Goal: Information Seeking & Learning: Learn about a topic

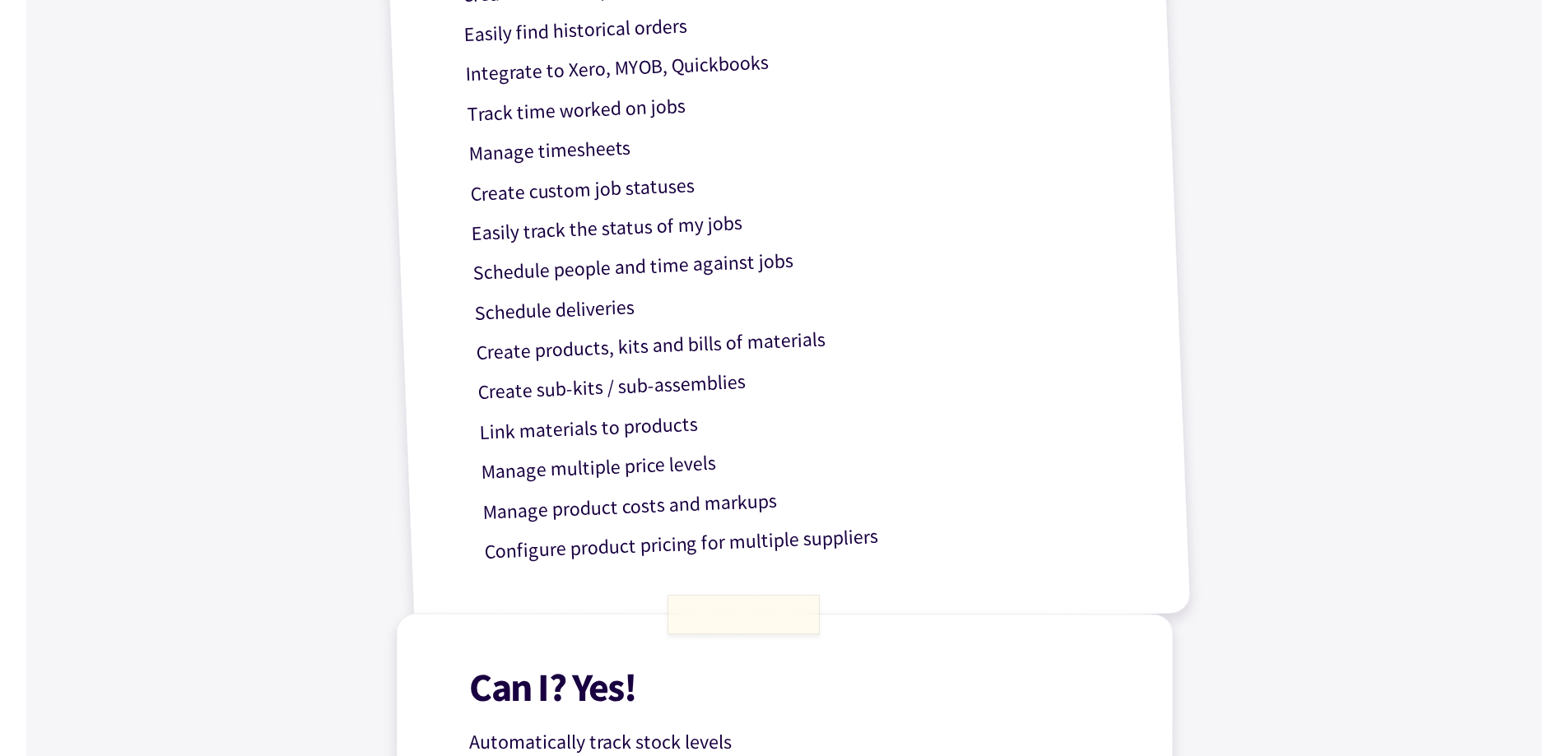
scroll to position [412, 0]
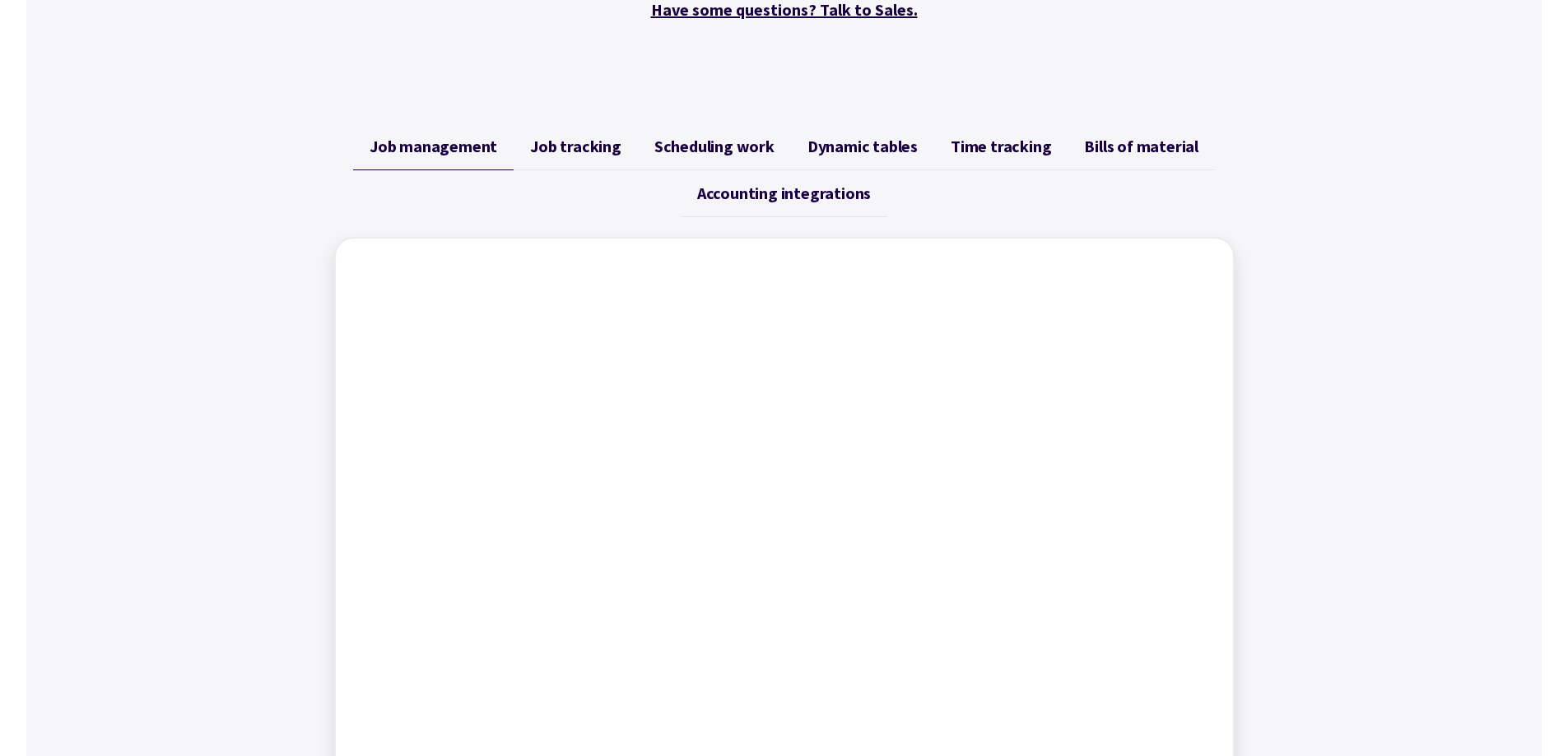
scroll to position [659, 0]
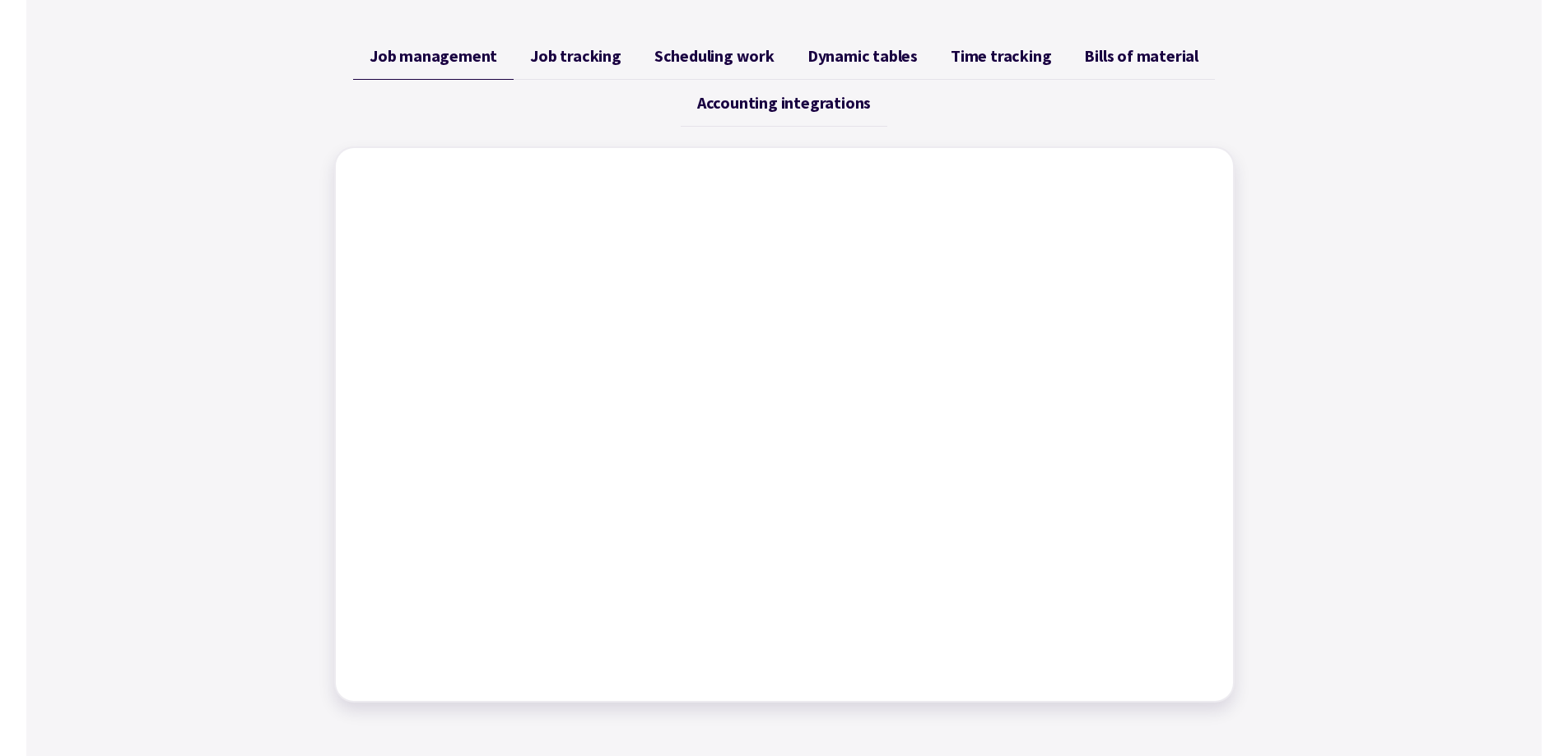
click at [567, 63] on span "Job tracking" at bounding box center [576, 55] width 92 height 20
click at [691, 60] on span "Scheduling work" at bounding box center [714, 55] width 120 height 20
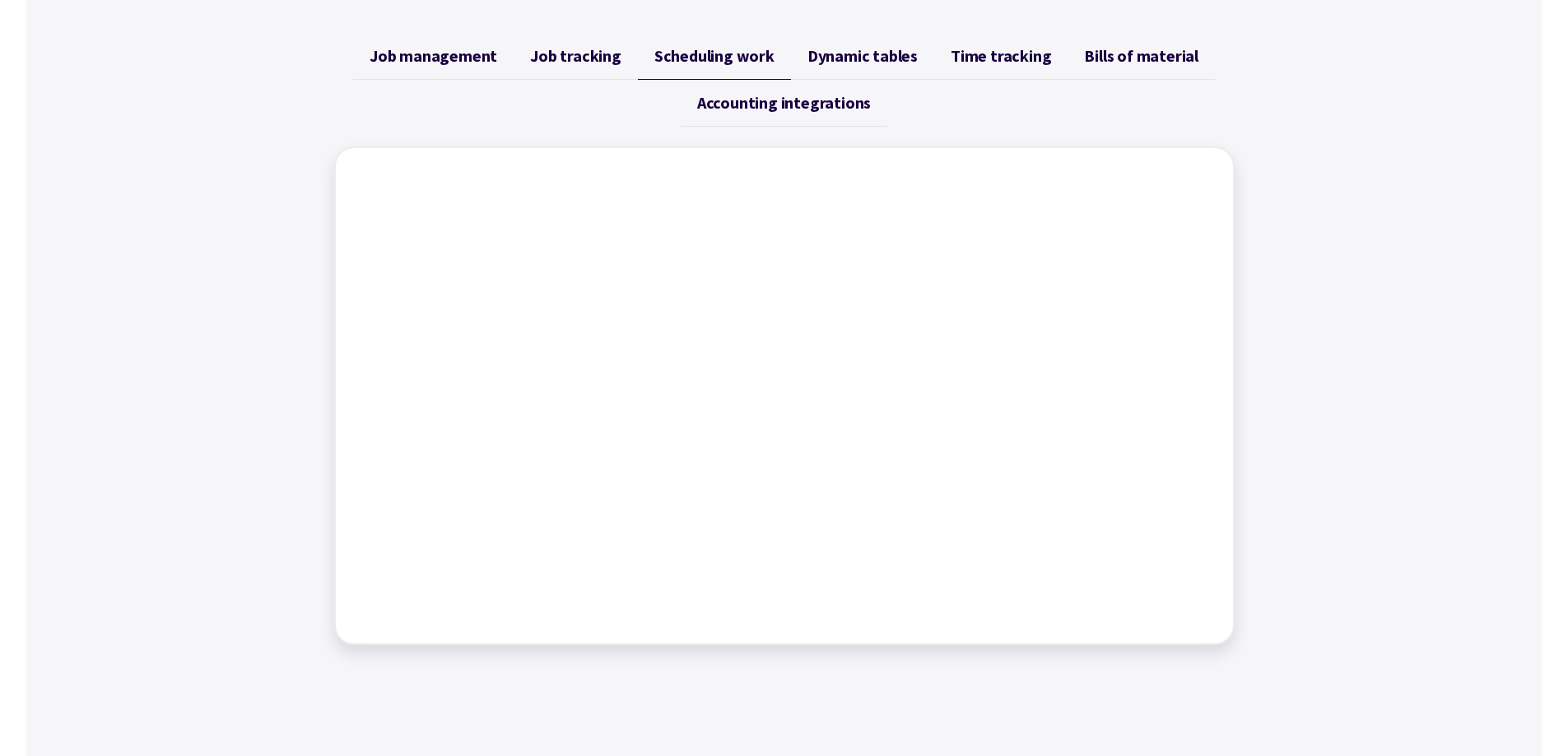
click at [868, 54] on span "Dynamic tables" at bounding box center [863, 55] width 110 height 20
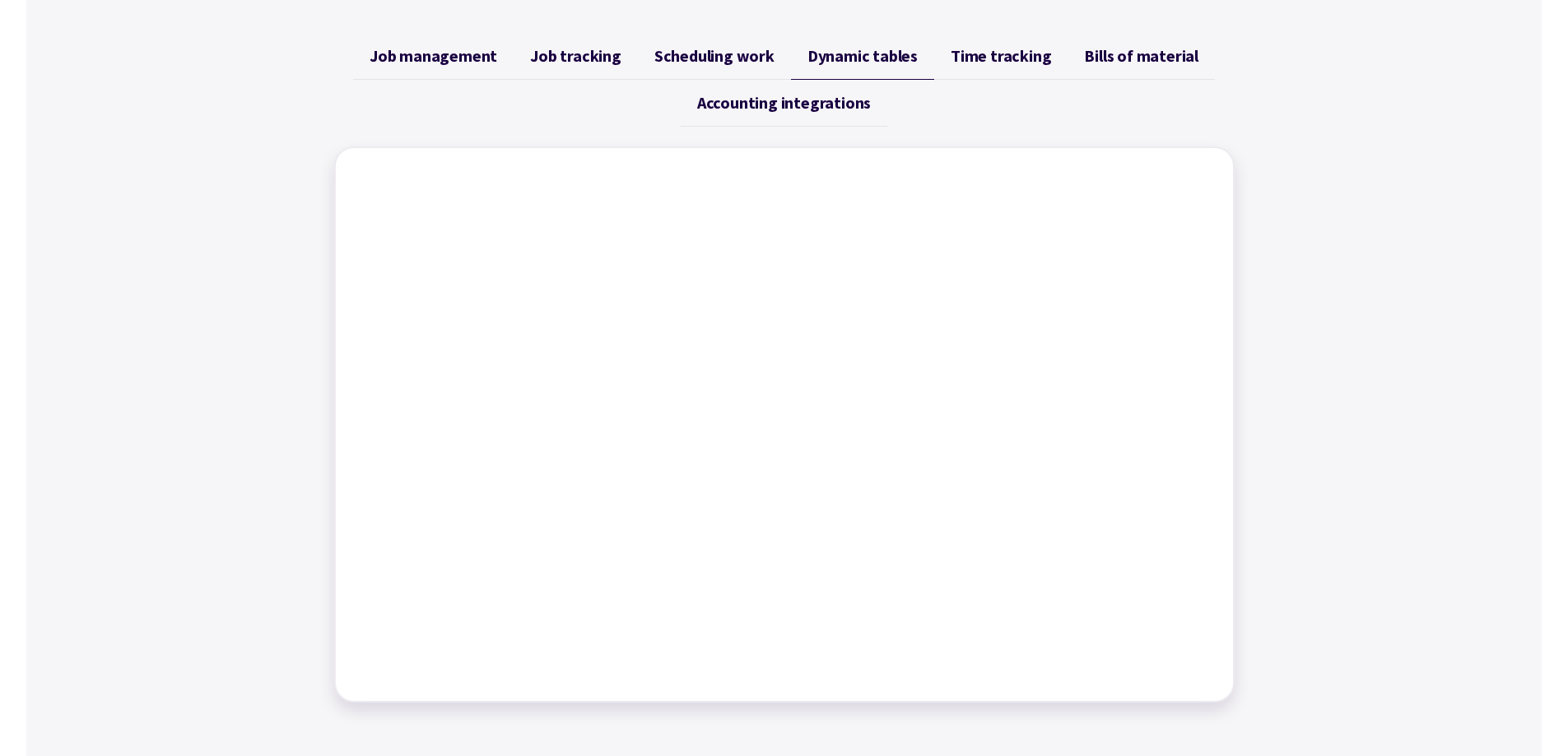
click at [986, 58] on span "Time tracking" at bounding box center [1001, 55] width 100 height 20
click at [1132, 56] on span "Bills of material" at bounding box center [1141, 55] width 114 height 20
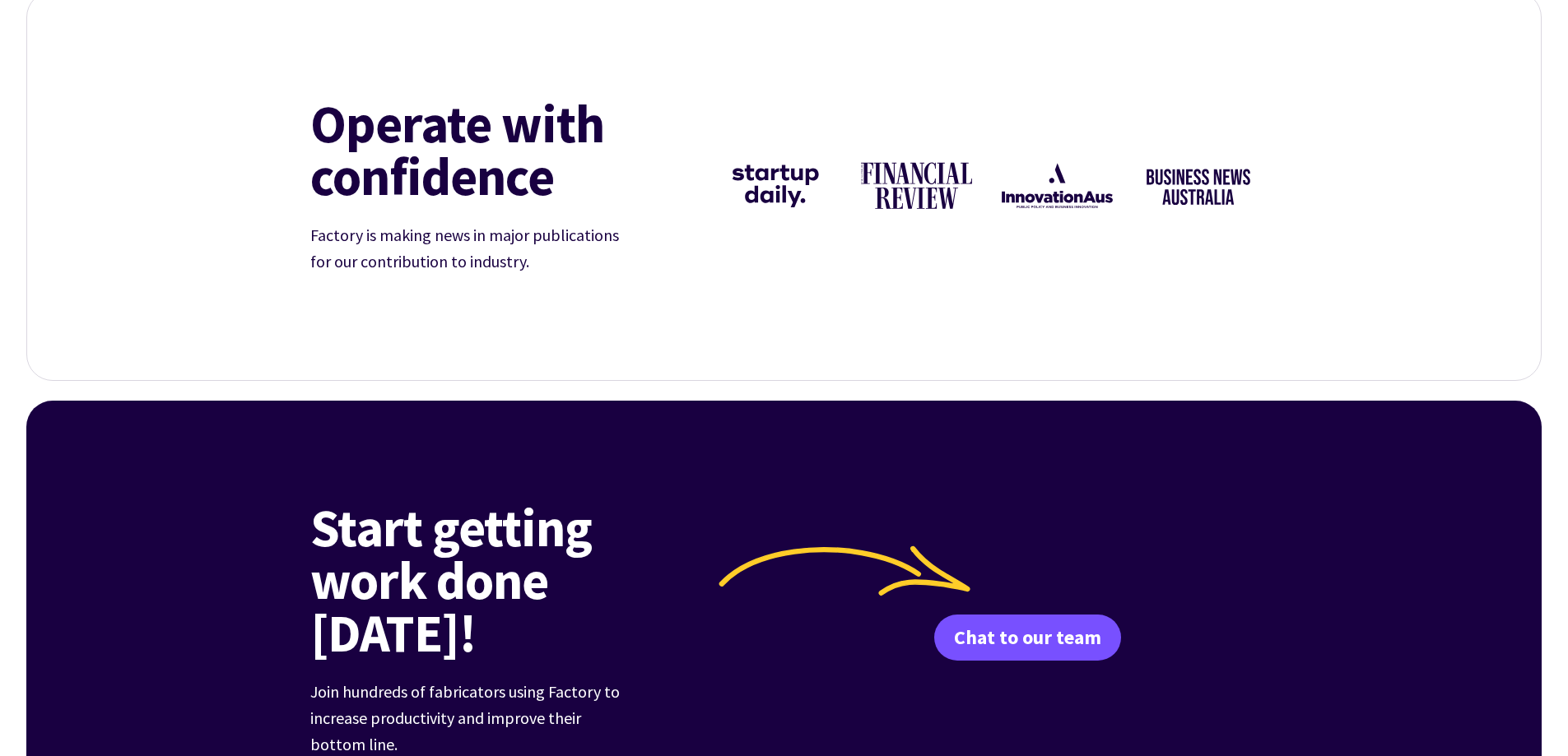
scroll to position [1710, 0]
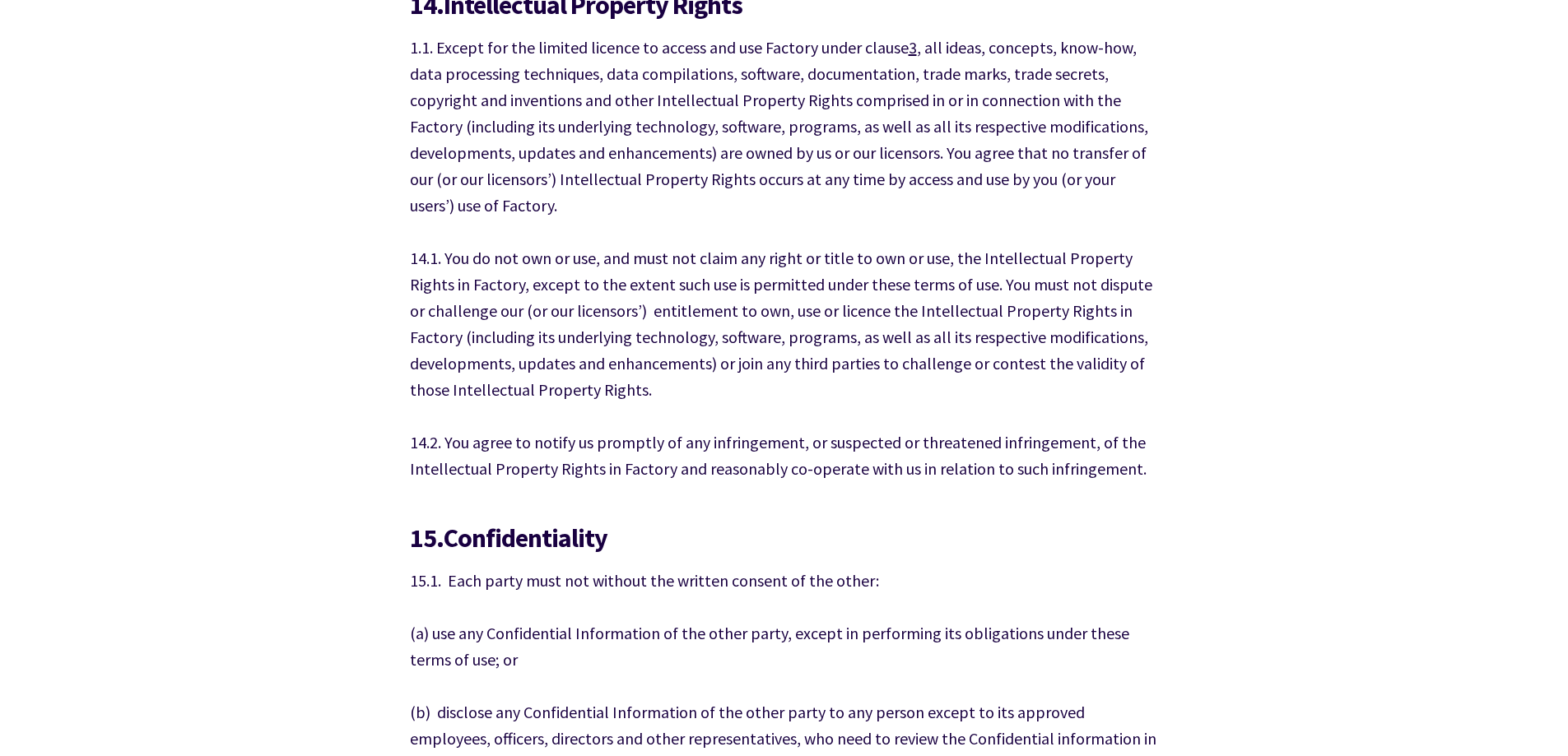
scroll to position [10120, 0]
